Goal: Transaction & Acquisition: Purchase product/service

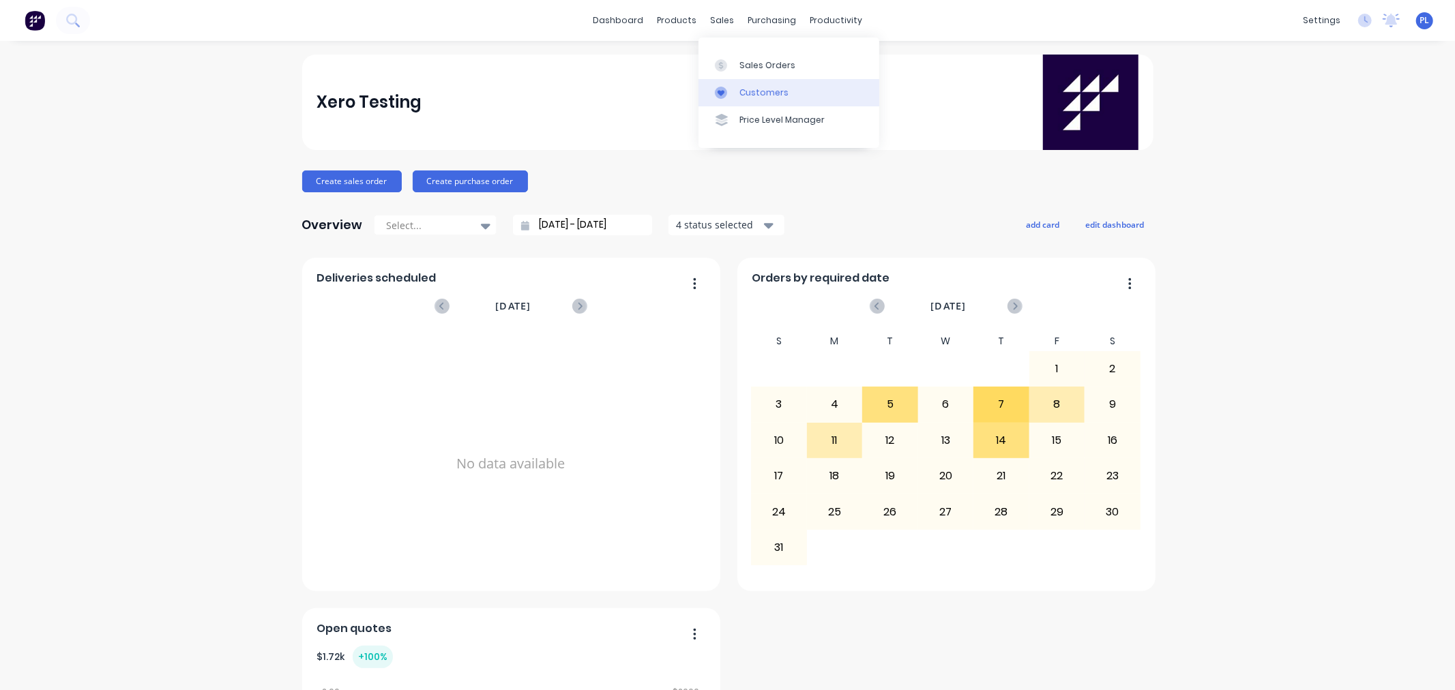
drag, startPoint x: 730, startPoint y: 91, endPoint x: 737, endPoint y: 100, distance: 12.1
click at [731, 93] on div at bounding box center [725, 93] width 20 height 12
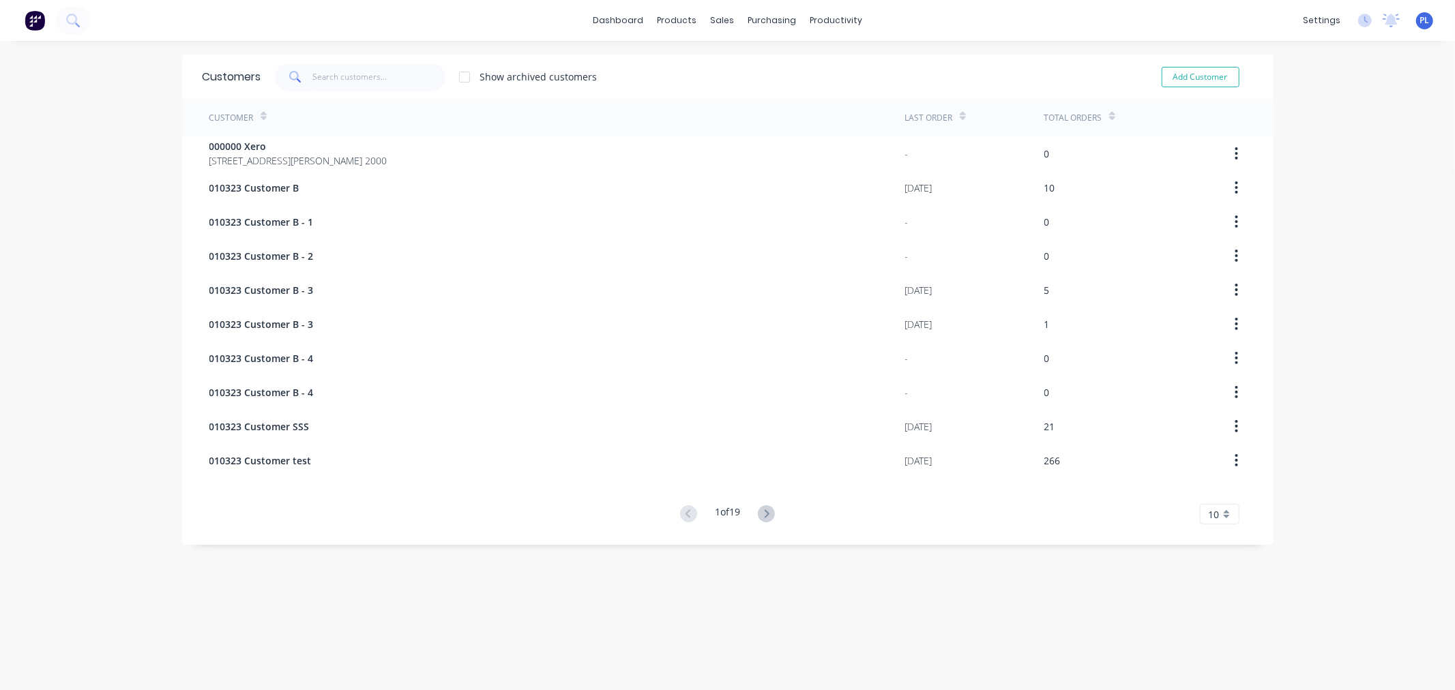
click at [596, 123] on div "Customer" at bounding box center [557, 118] width 696 height 38
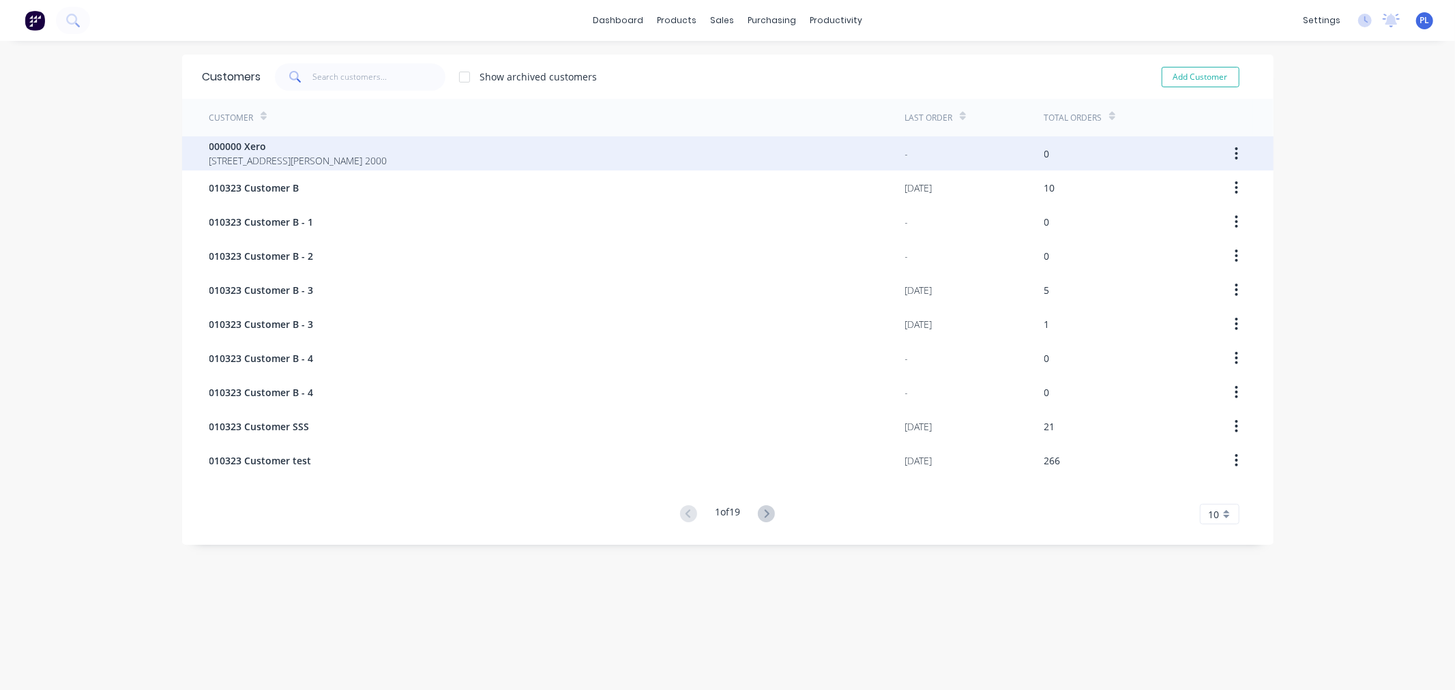
click at [549, 168] on div "000000 Xero [GEOGRAPHIC_DATA][PERSON_NAME] 2000" at bounding box center [557, 153] width 696 height 34
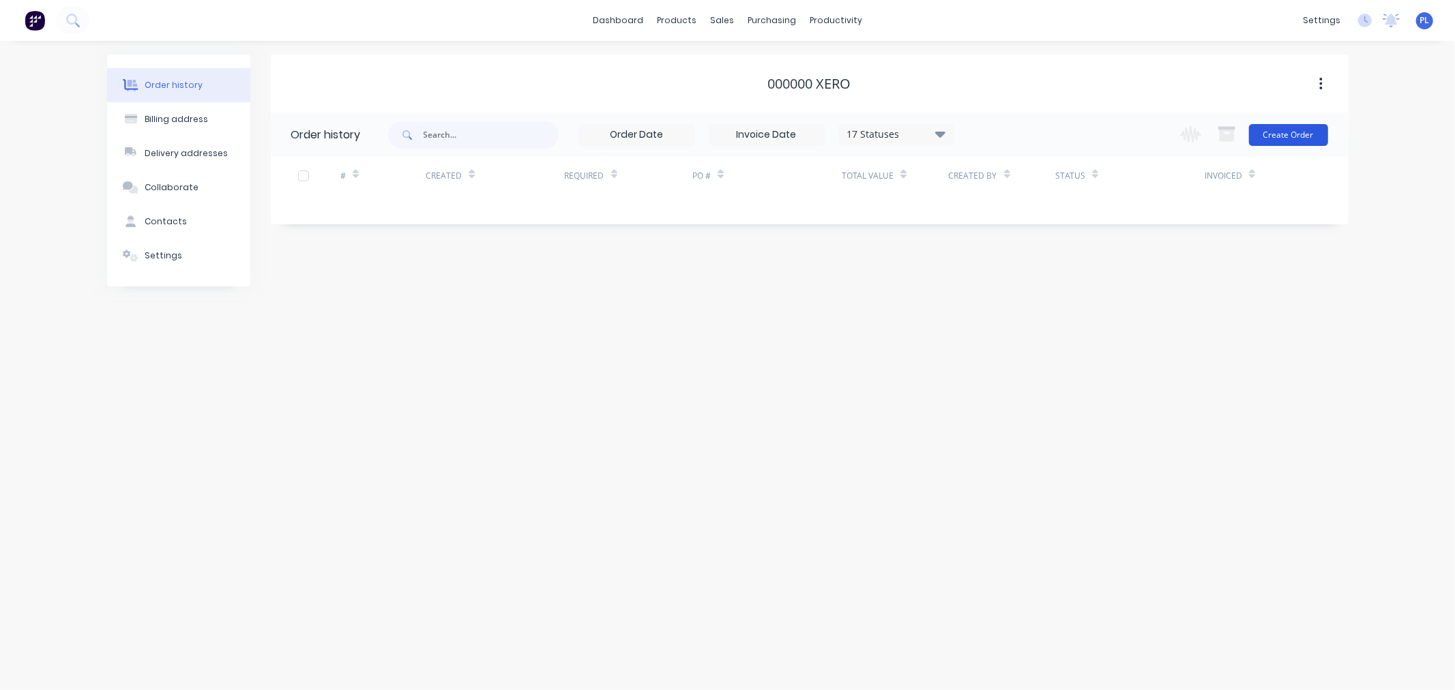
click at [1274, 126] on button "Create Order" at bounding box center [1288, 135] width 79 height 22
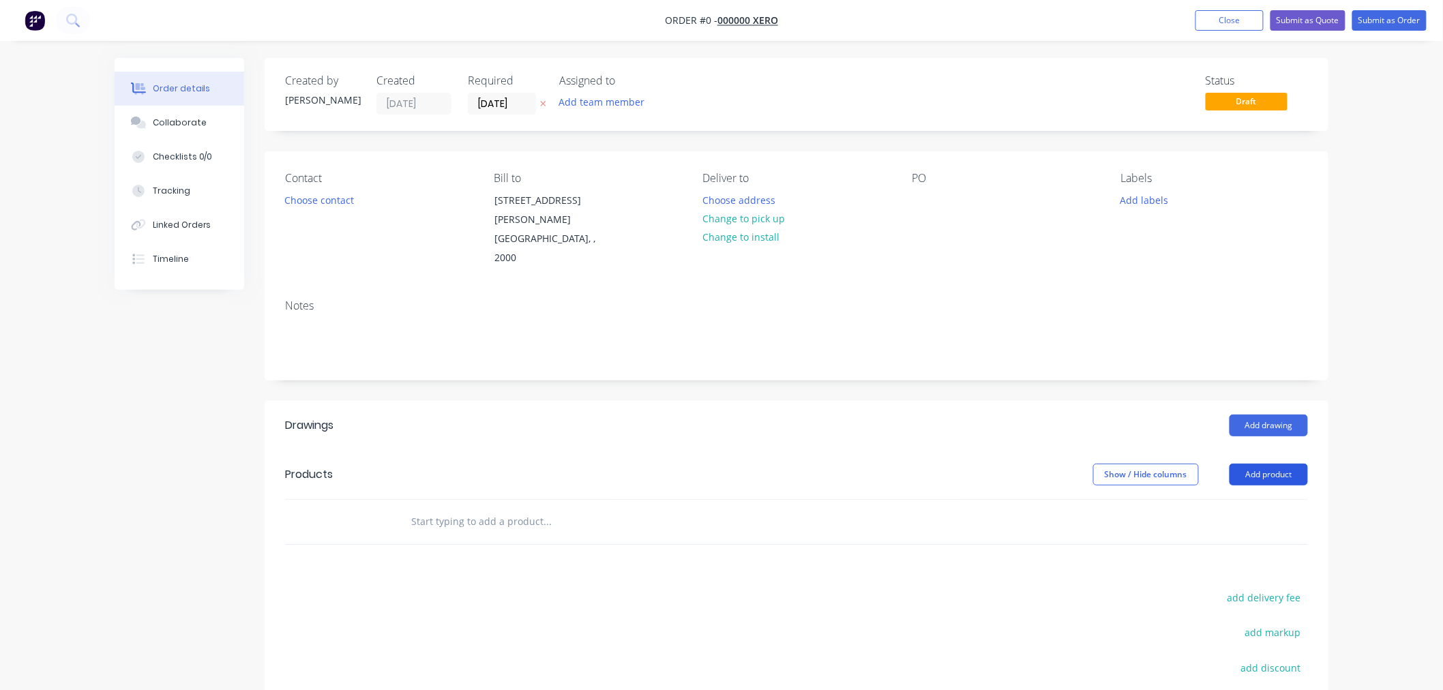
click at [1247, 464] on button "Add product" at bounding box center [1269, 475] width 78 height 22
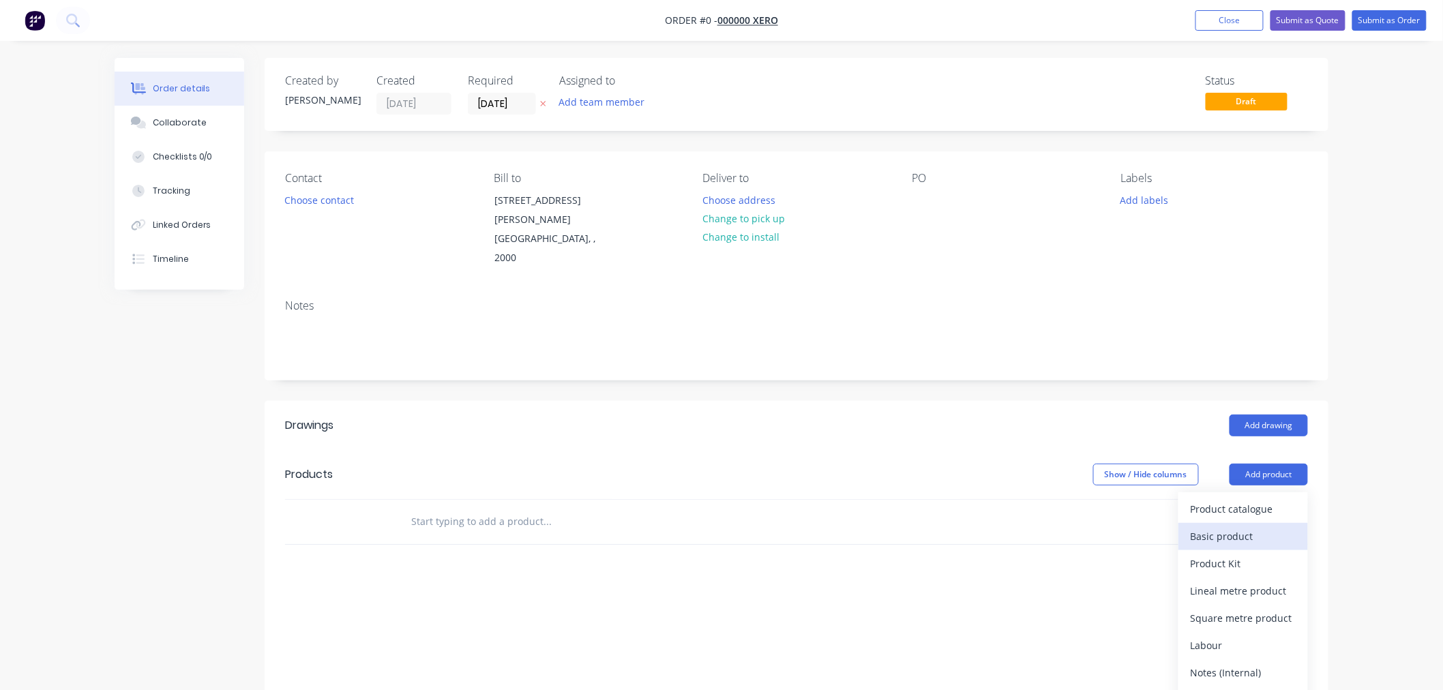
click at [1204, 527] on div "Basic product" at bounding box center [1243, 537] width 105 height 20
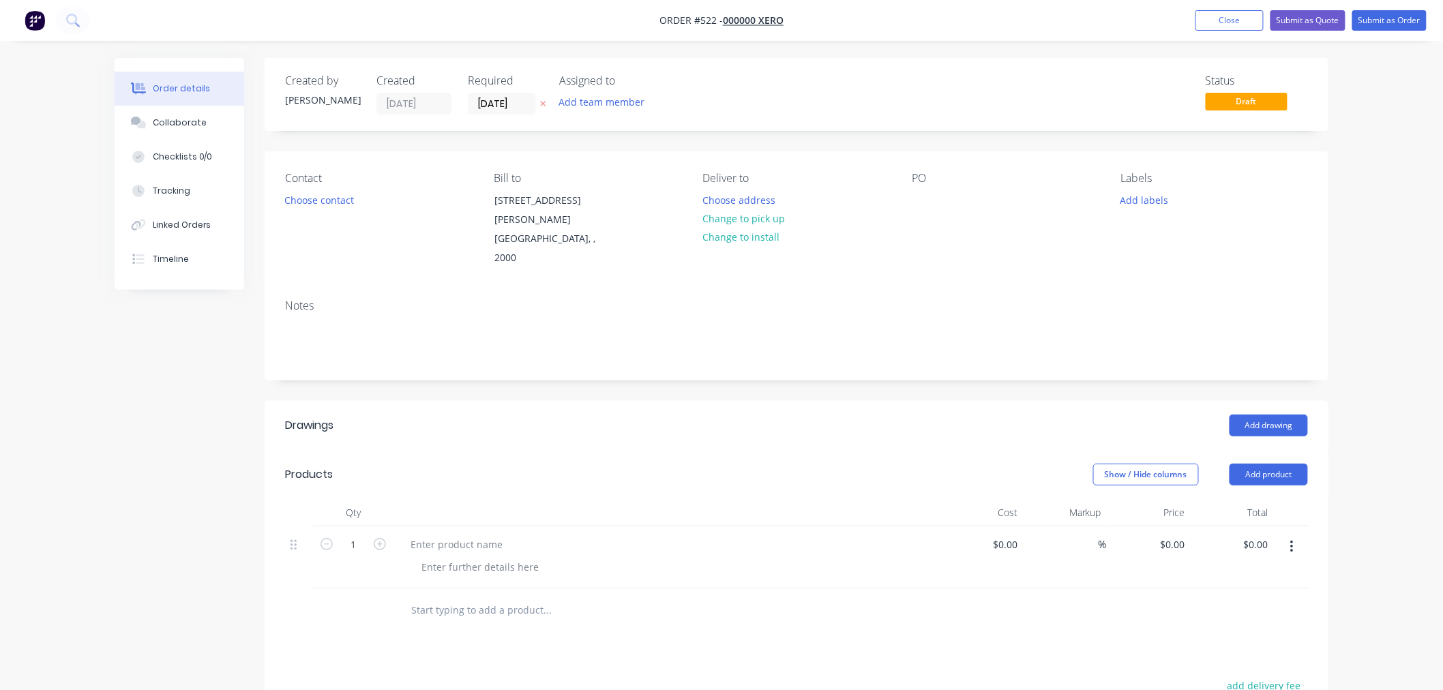
drag, startPoint x: 1146, startPoint y: 510, endPoint x: 1168, endPoint y: 501, distance: 23.6
click at [1150, 527] on div "$0.00 $0.00" at bounding box center [1149, 558] width 84 height 62
drag, startPoint x: 1168, startPoint y: 501, endPoint x: 1169, endPoint y: 531, distance: 29.4
click at [1169, 527] on div "0 0" at bounding box center [1149, 558] width 84 height 62
type input "$50.00"
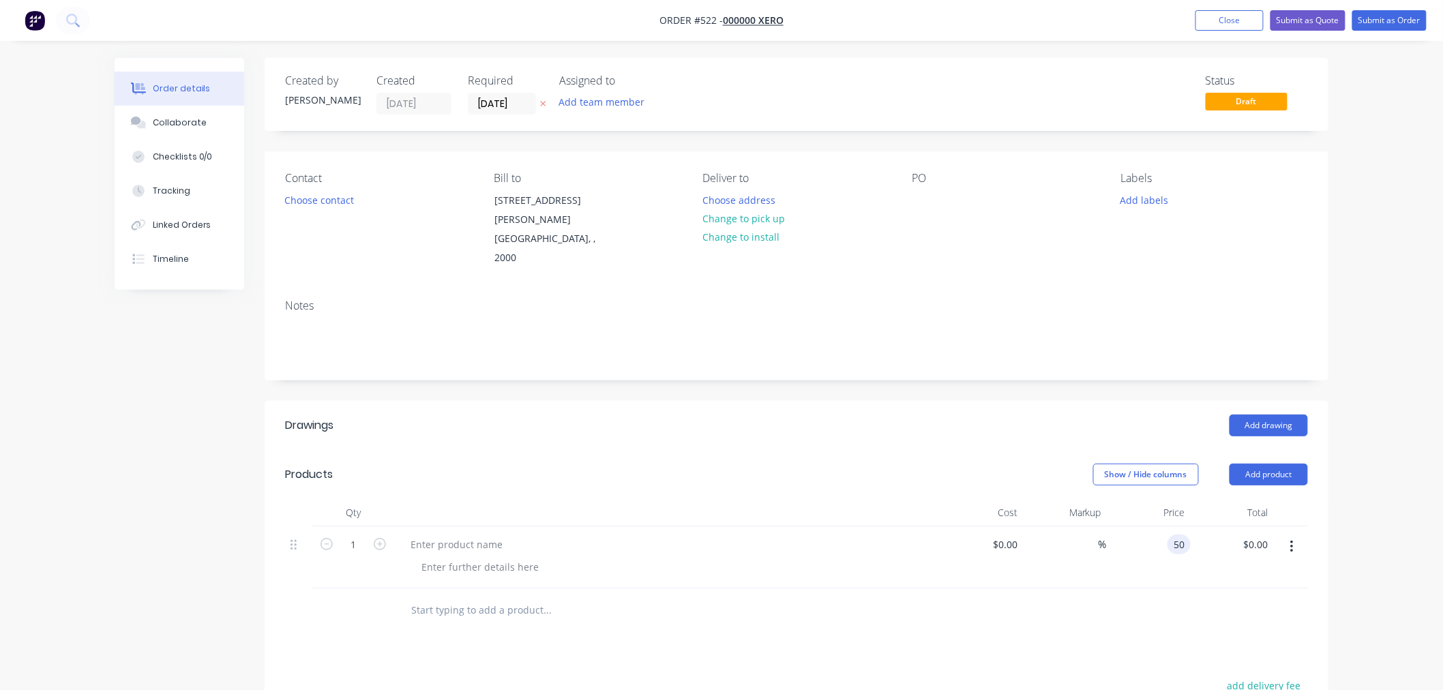
type input "$50.00"
drag, startPoint x: 1156, startPoint y: 568, endPoint x: 1278, endPoint y: 358, distance: 243.0
click at [1156, 589] on div at bounding box center [796, 611] width 1023 height 44
click at [1379, 15] on button "Submit as Order" at bounding box center [1390, 20] width 74 height 20
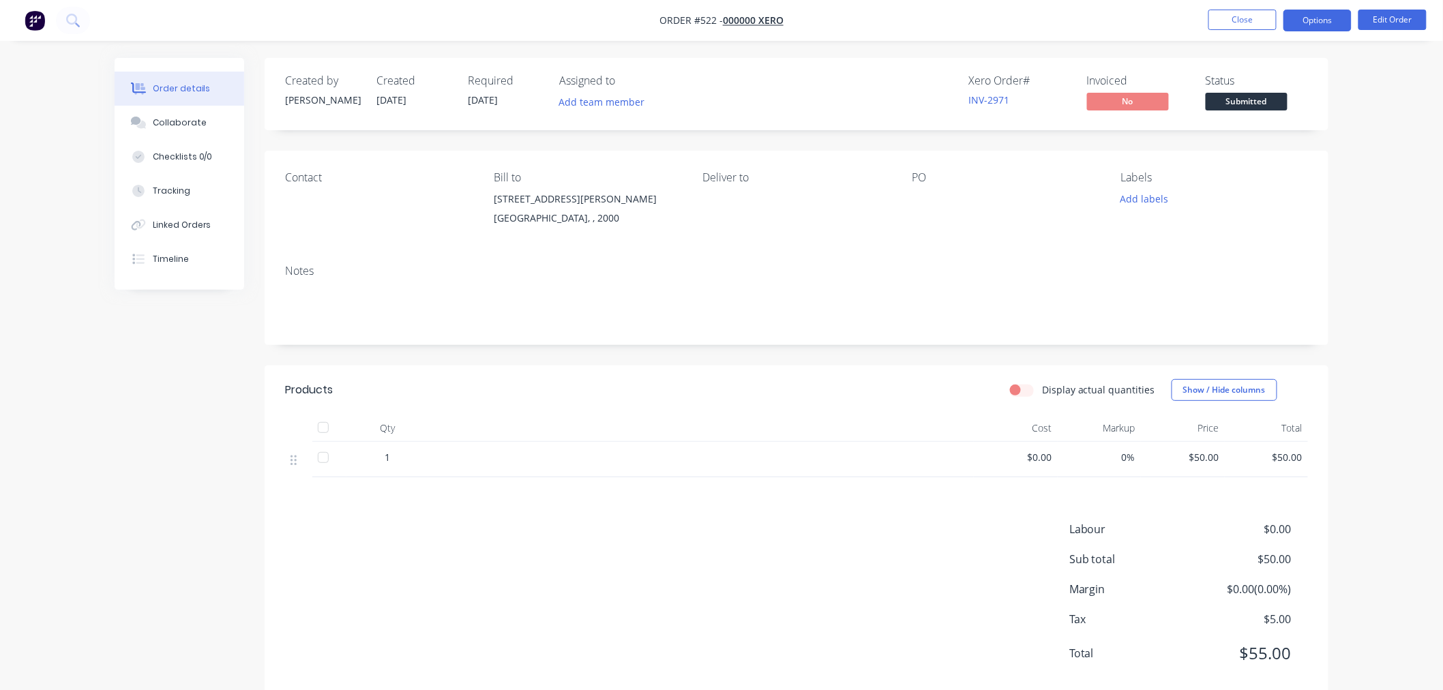
click at [1303, 24] on button "Options" at bounding box center [1318, 21] width 68 height 22
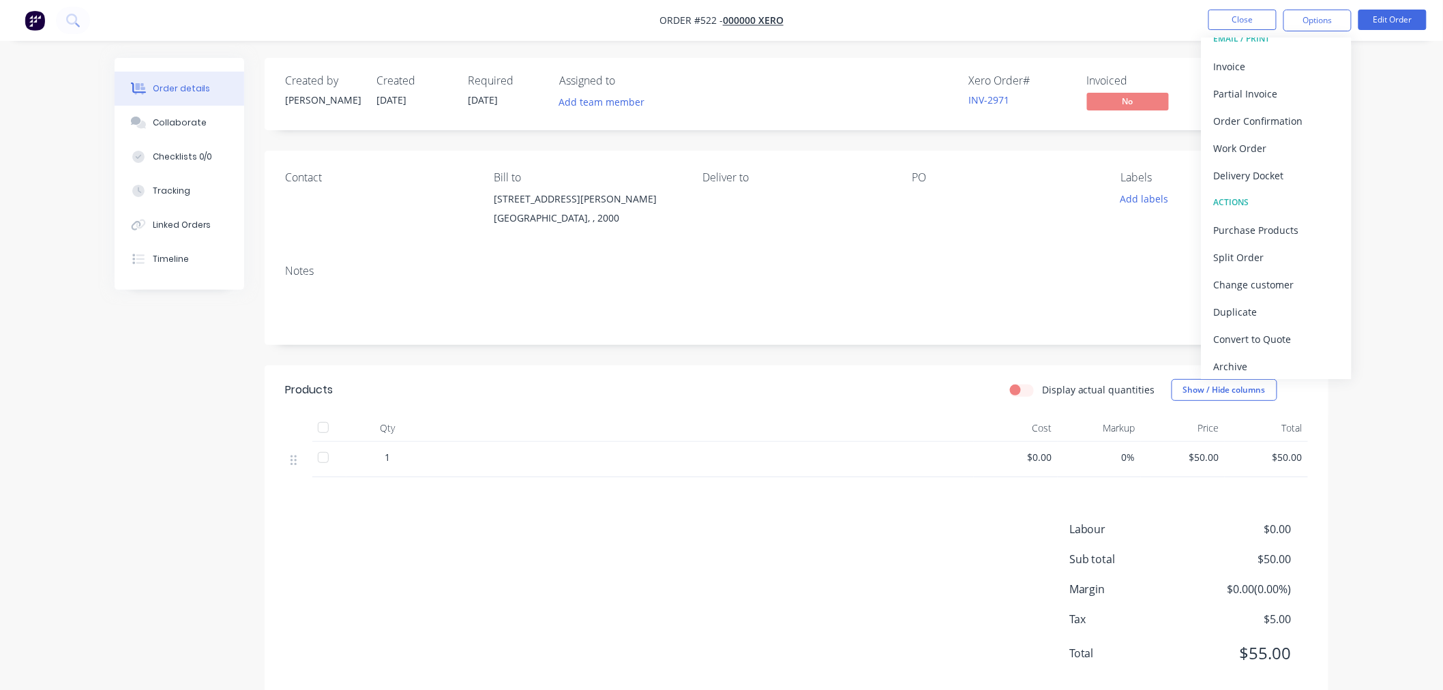
scroll to position [20, 0]
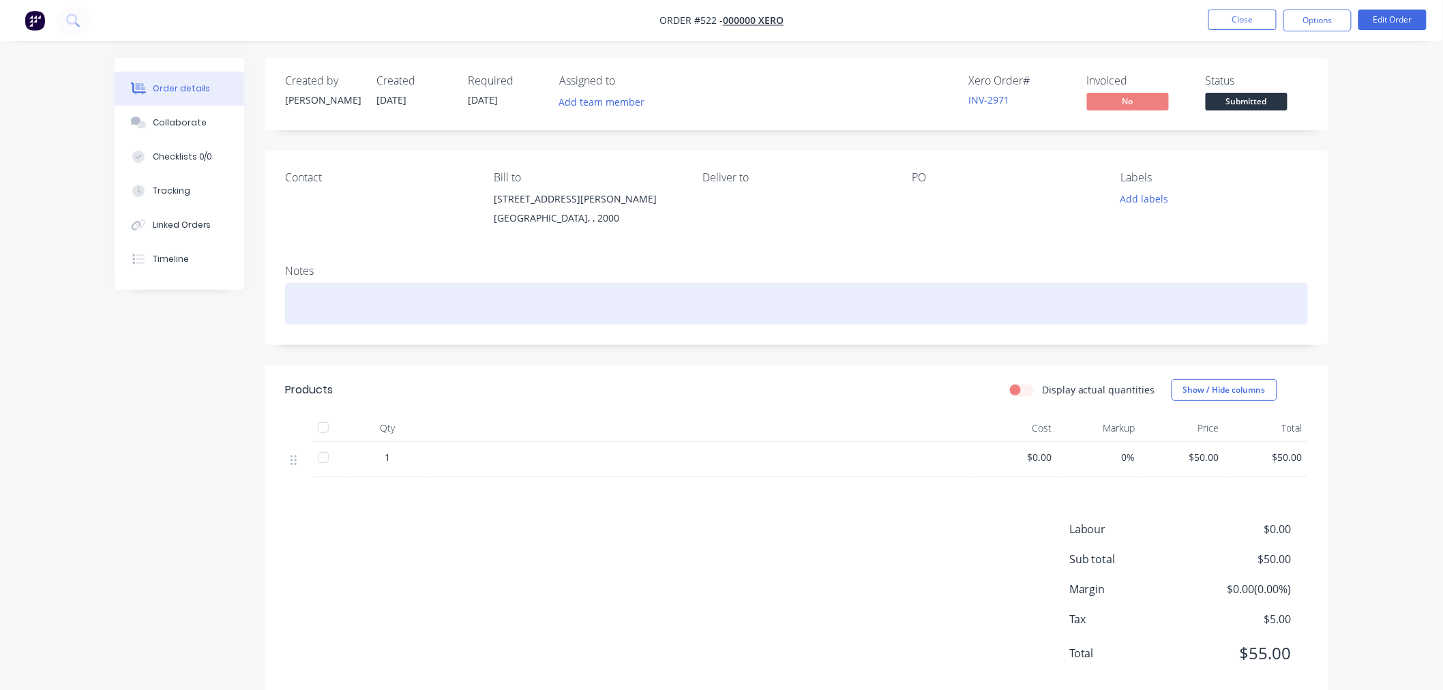
click at [813, 295] on div at bounding box center [796, 304] width 1023 height 42
